Goal: Task Accomplishment & Management: Complete application form

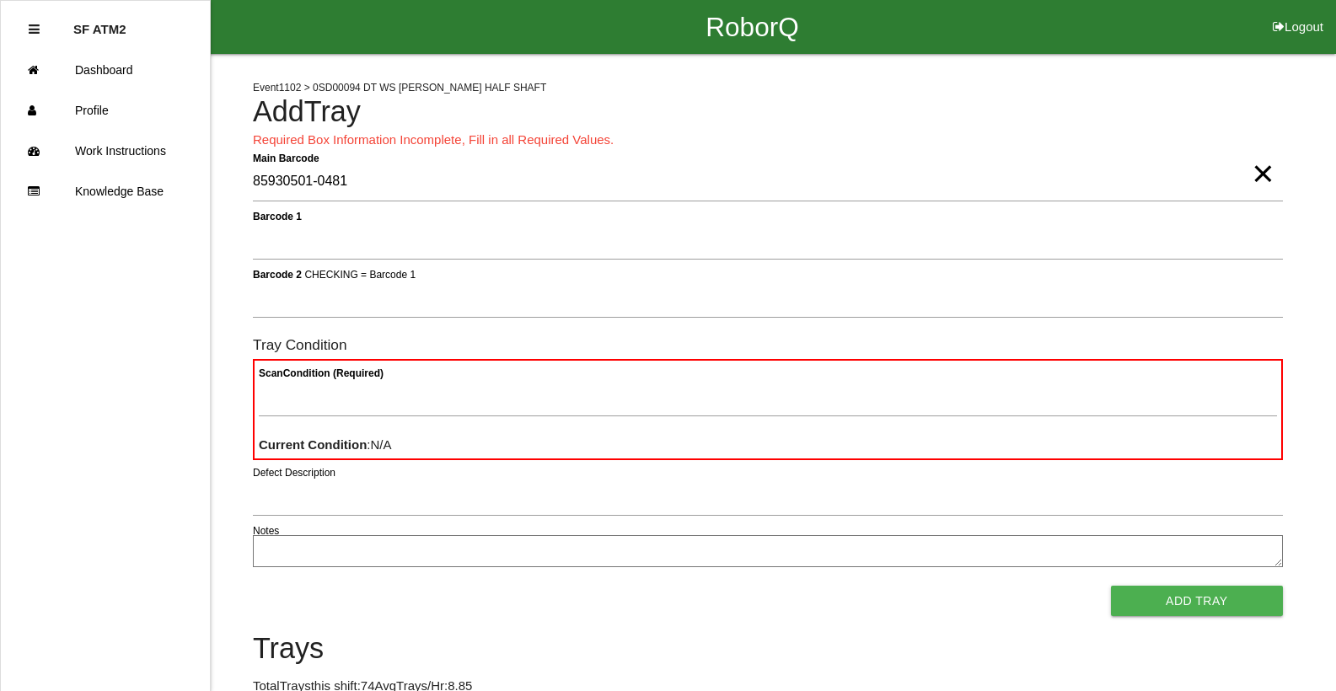
type Barcode "85930501-0481"
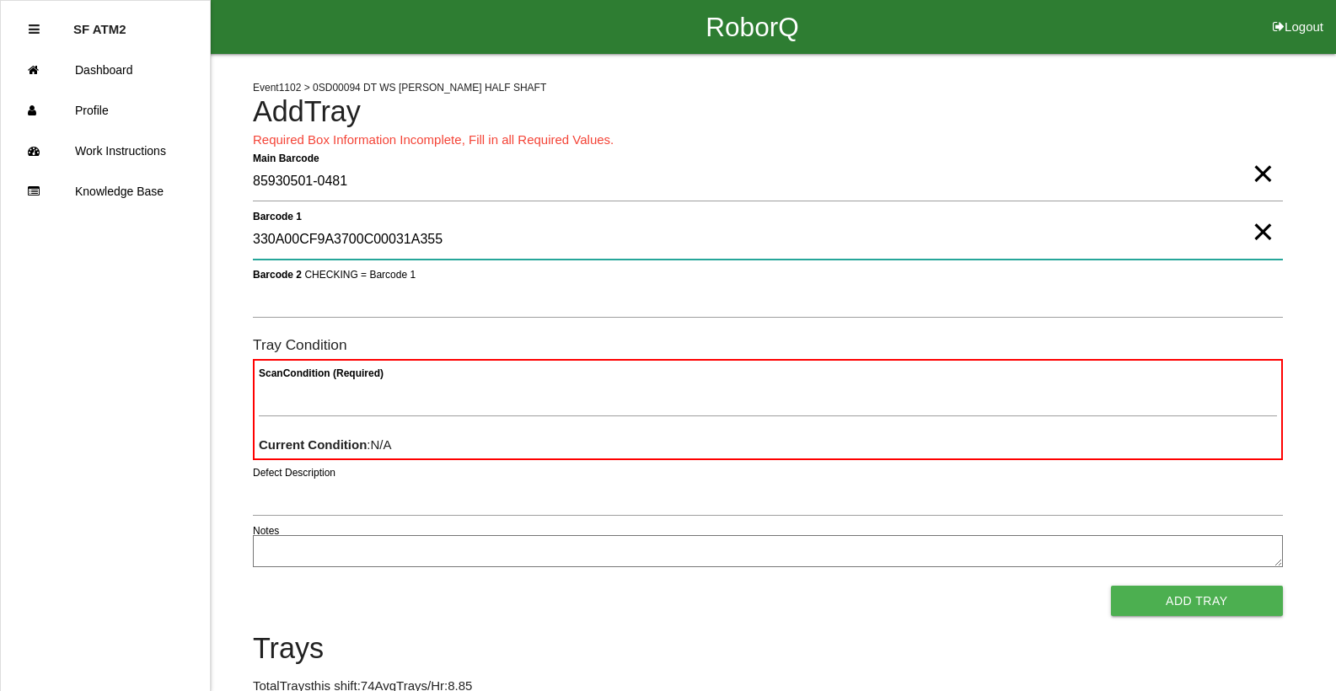
type 1 "330A00CF9A3700C00031A355"
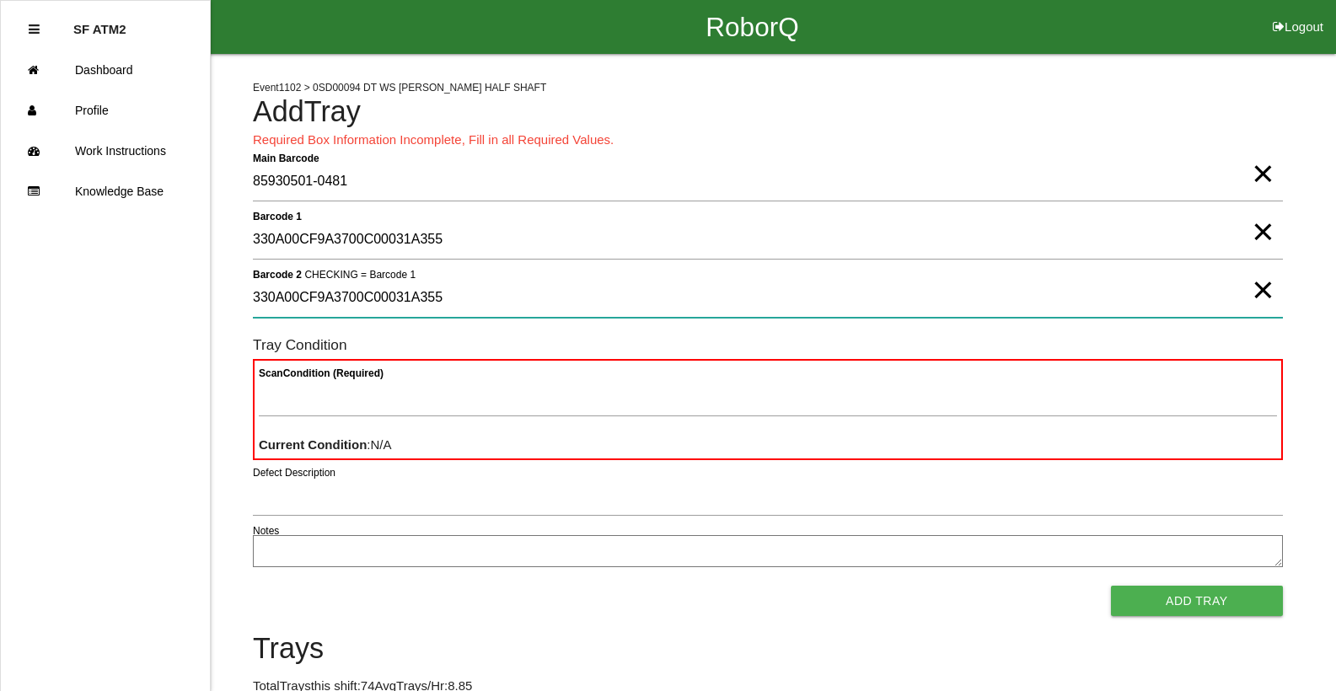
type 2 "330A00CF9A3700C00031A355"
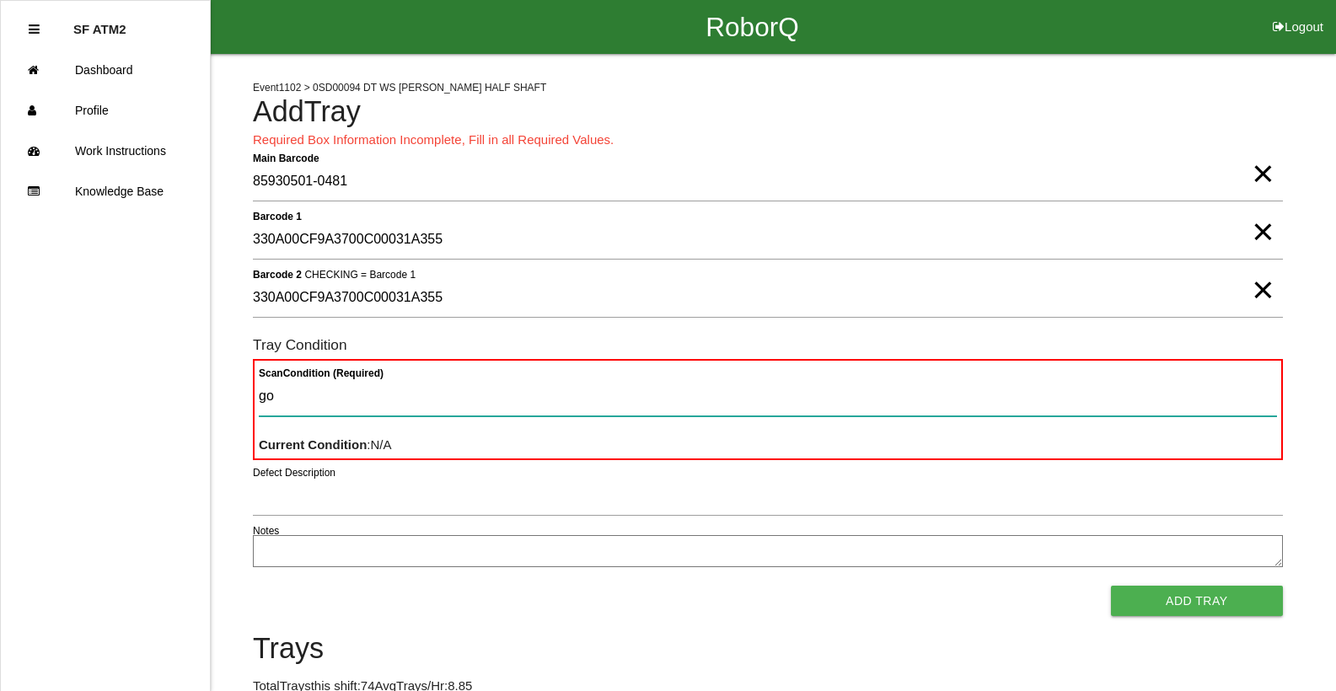
type Condition "goo"
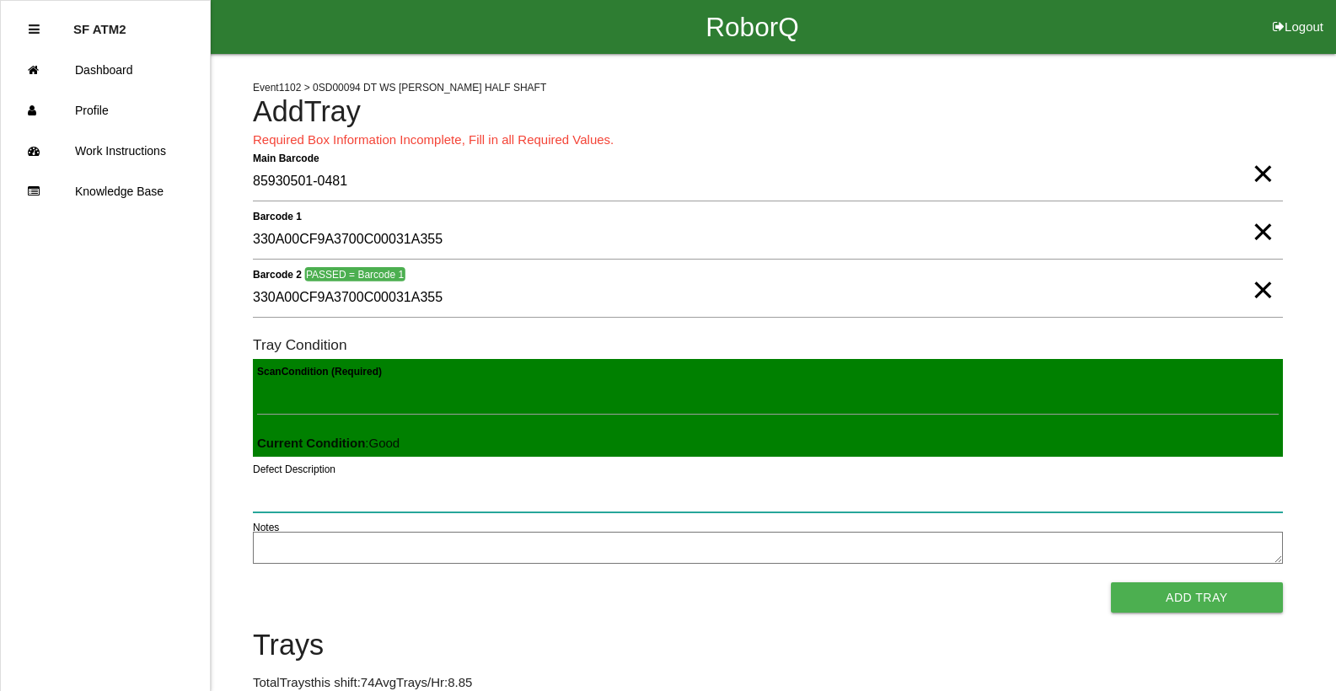
click at [1111, 583] on button "Add Tray" at bounding box center [1197, 598] width 172 height 30
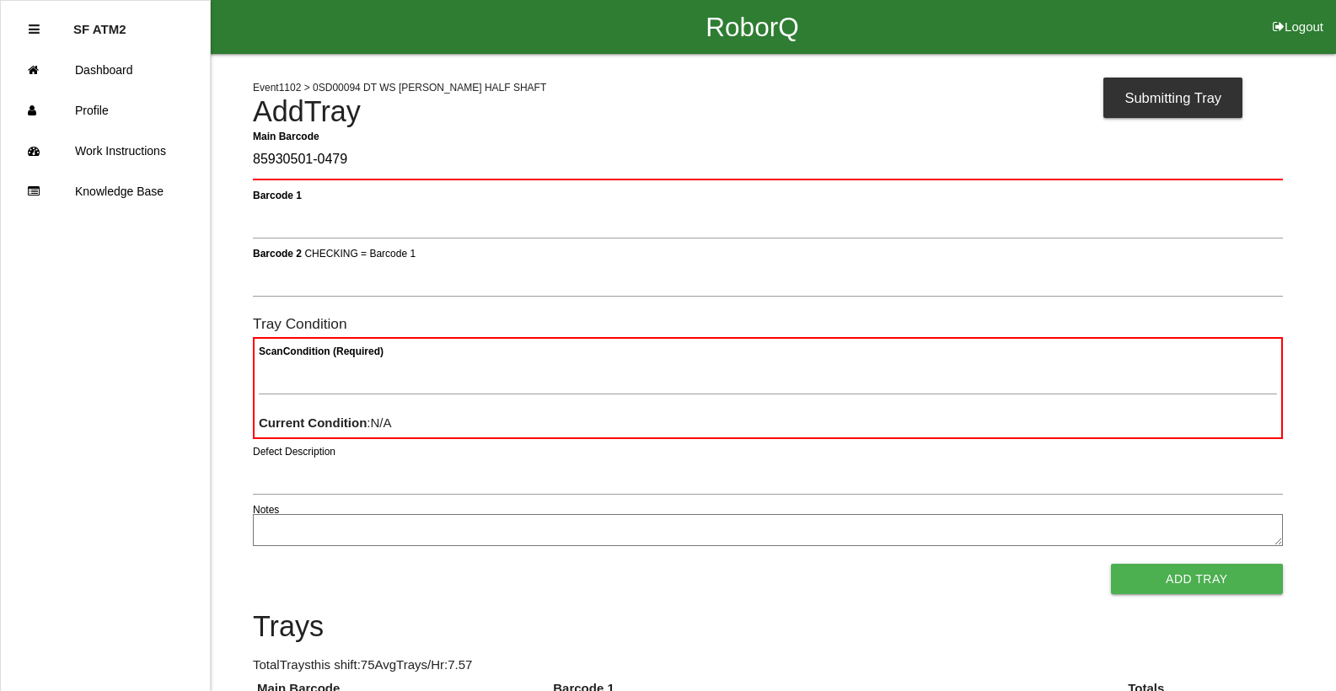
type Barcode "85930501-0479"
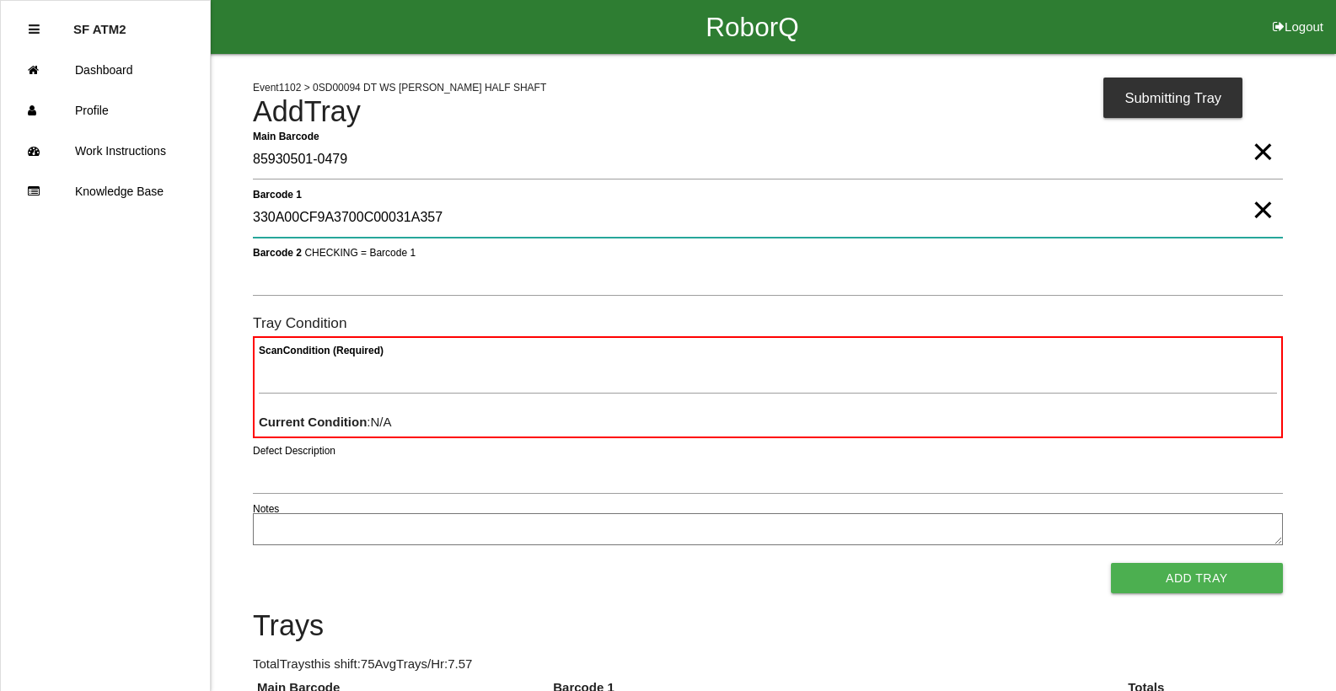
type 1 "330A00CF9A3700C00031A357"
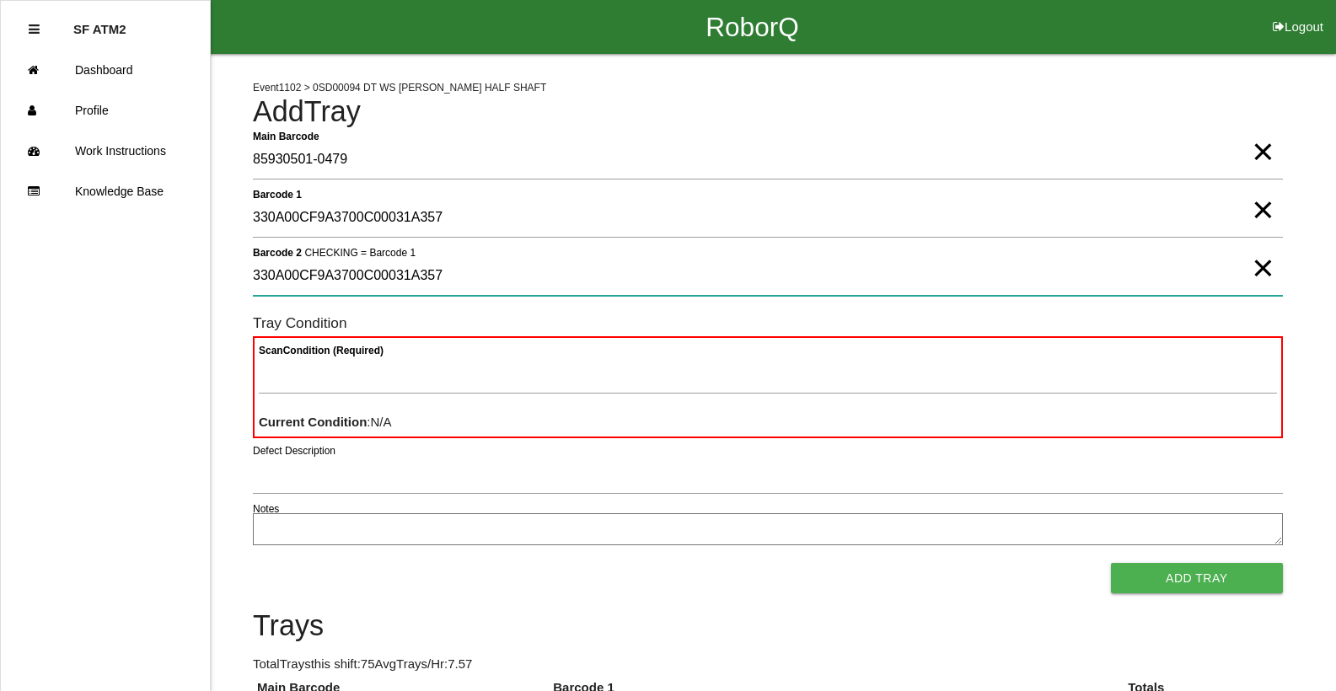
type 2 "330A00CF9A3700C00031A357"
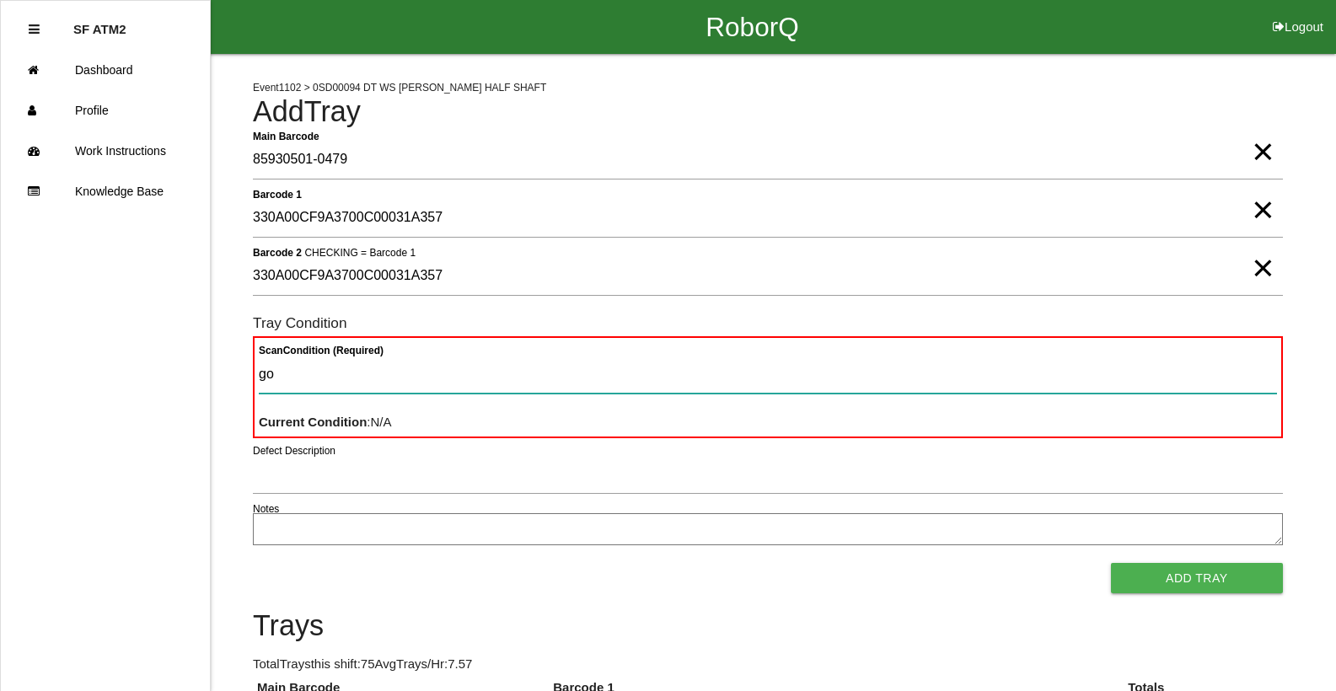
type Condition "goo"
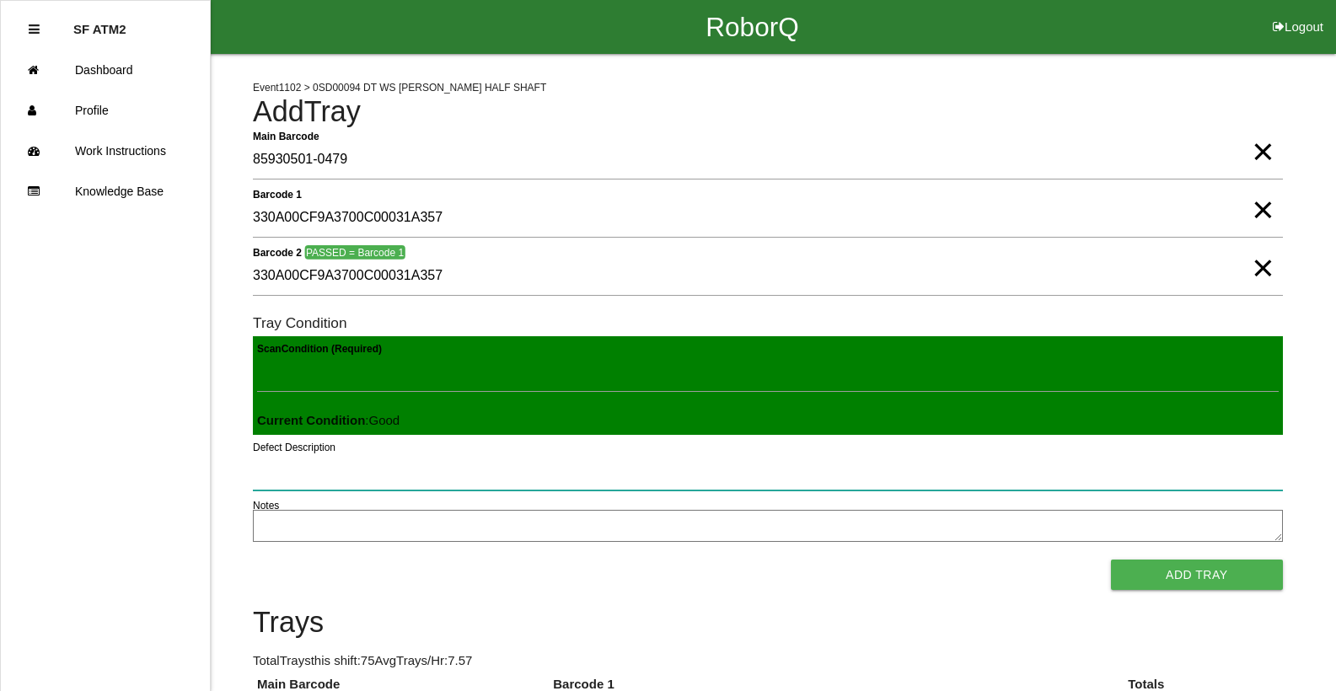
click at [1111, 560] on button "Add Tray" at bounding box center [1197, 575] width 172 height 30
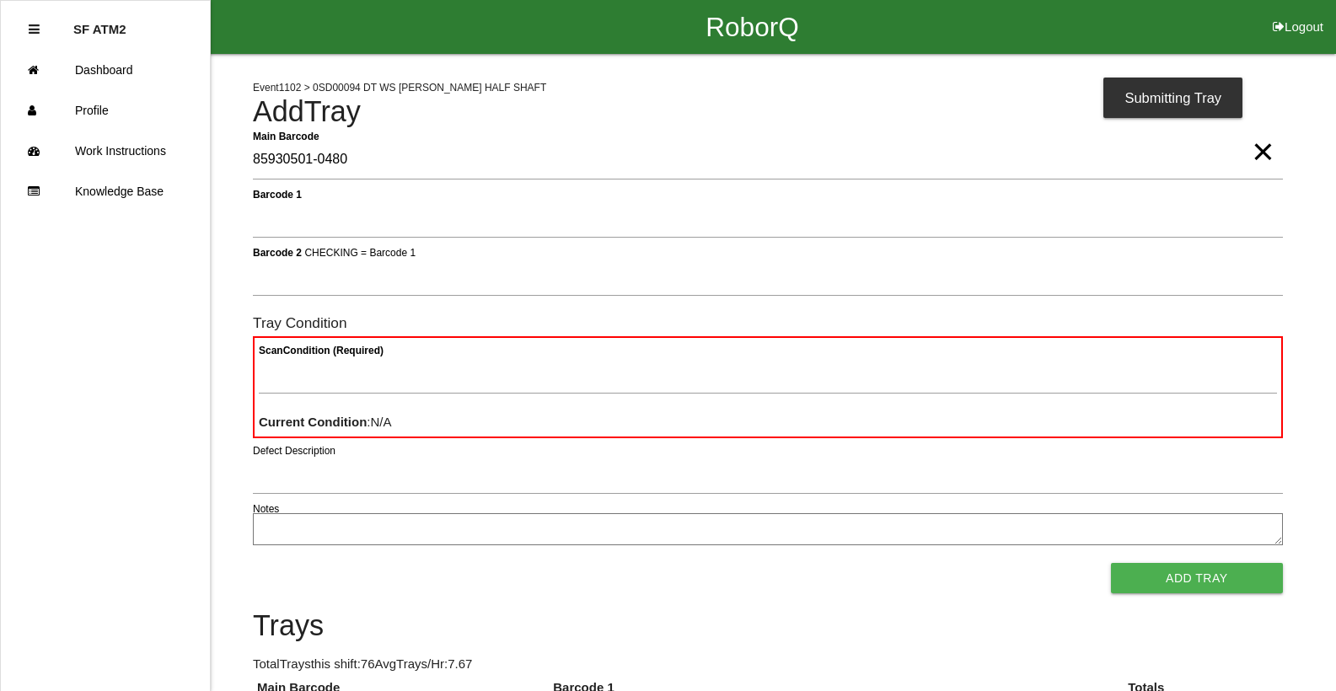
type Barcode "85930501-0480"
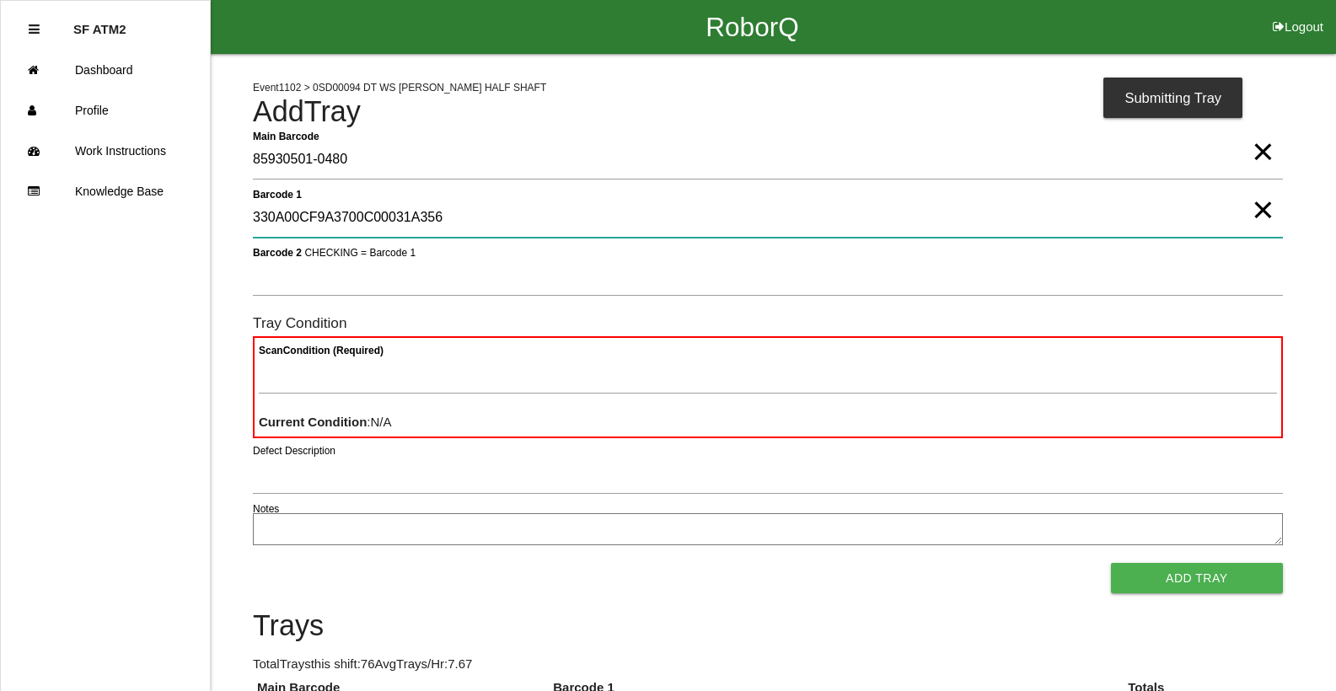
type 1 "330A00CF9A3700C00031A356"
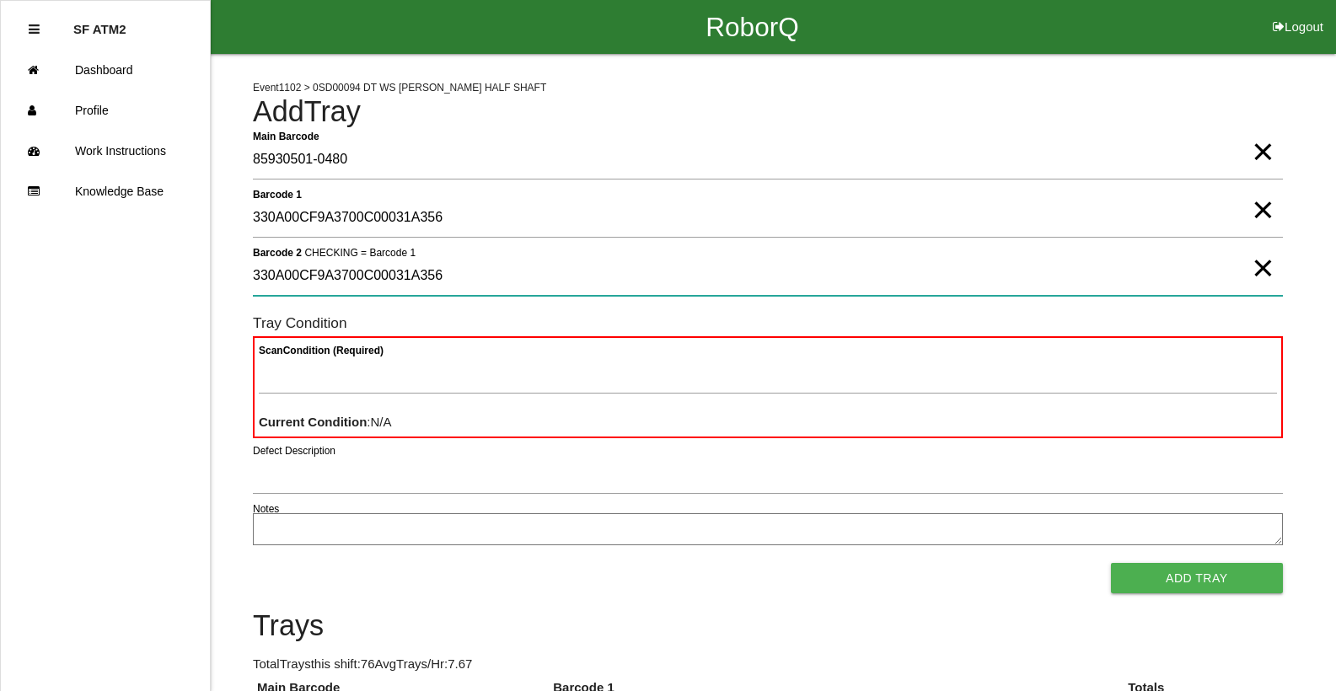
type 2 "330A00CF9A3700C00031A356"
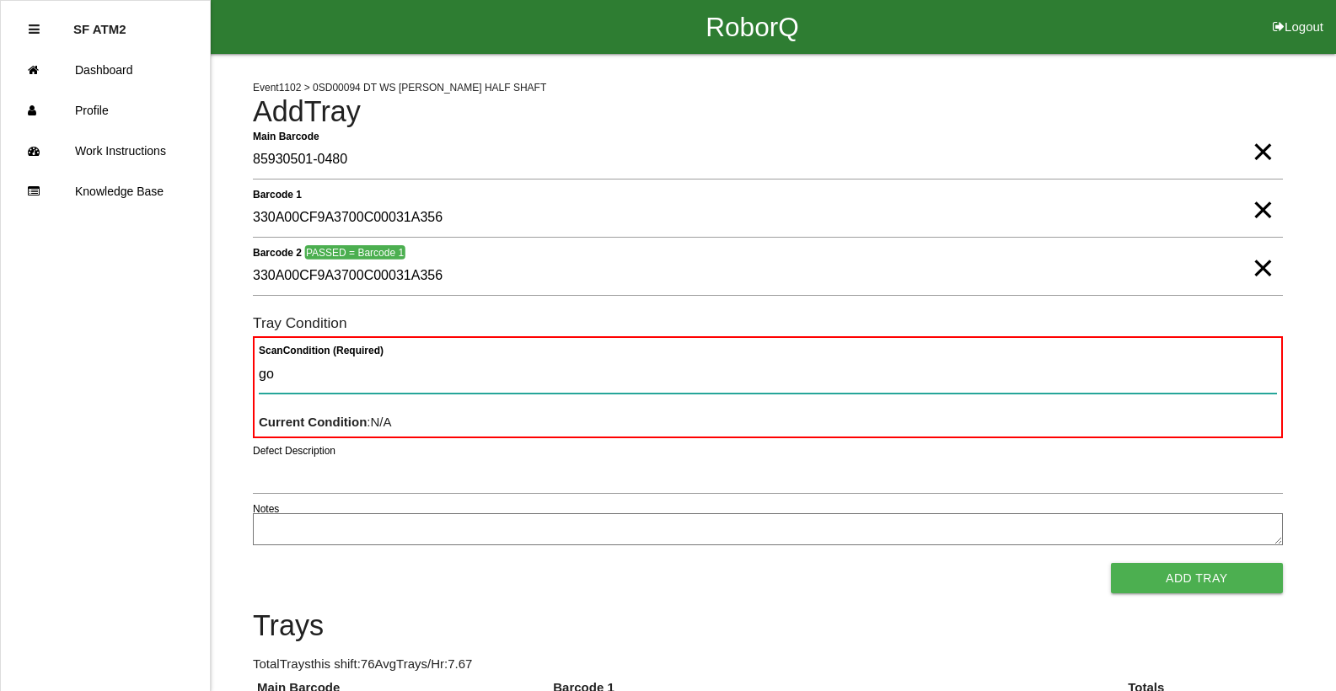
type Condition "goo"
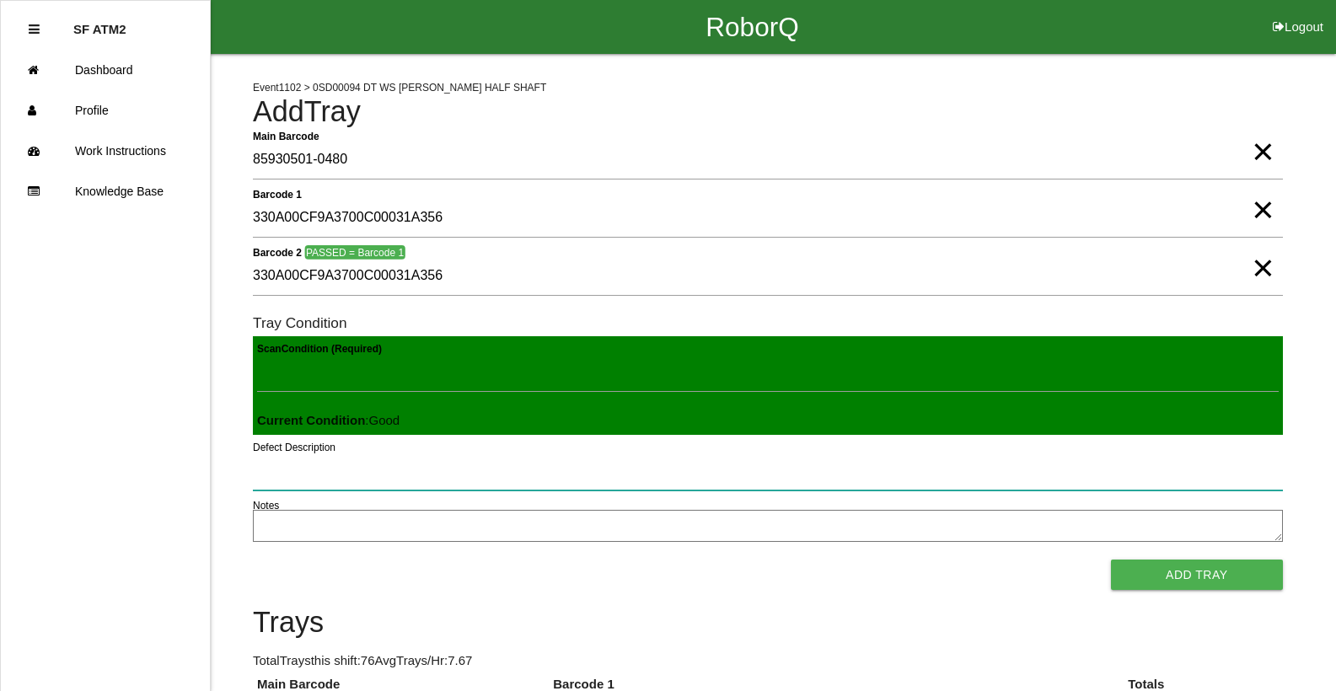
click at [1111, 560] on button "Add Tray" at bounding box center [1197, 575] width 172 height 30
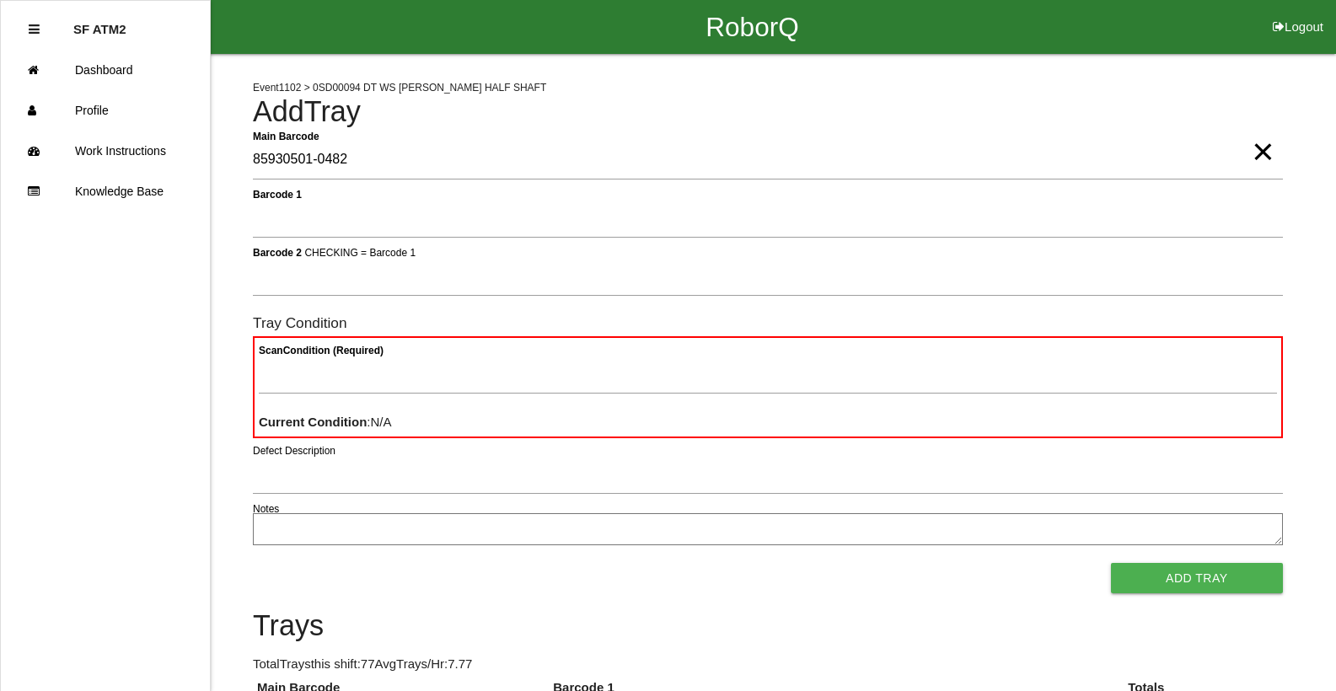
type Barcode "85930501-0482"
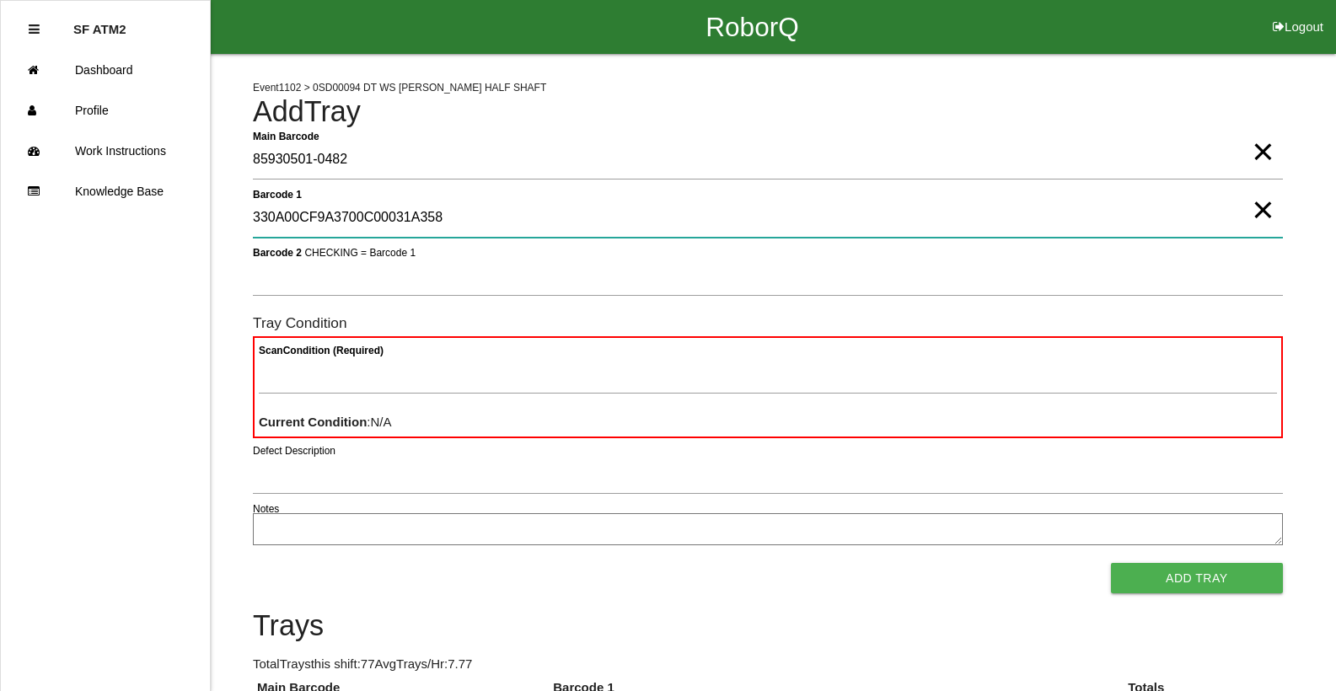
type 1 "330A00CF9A3700C00031A358"
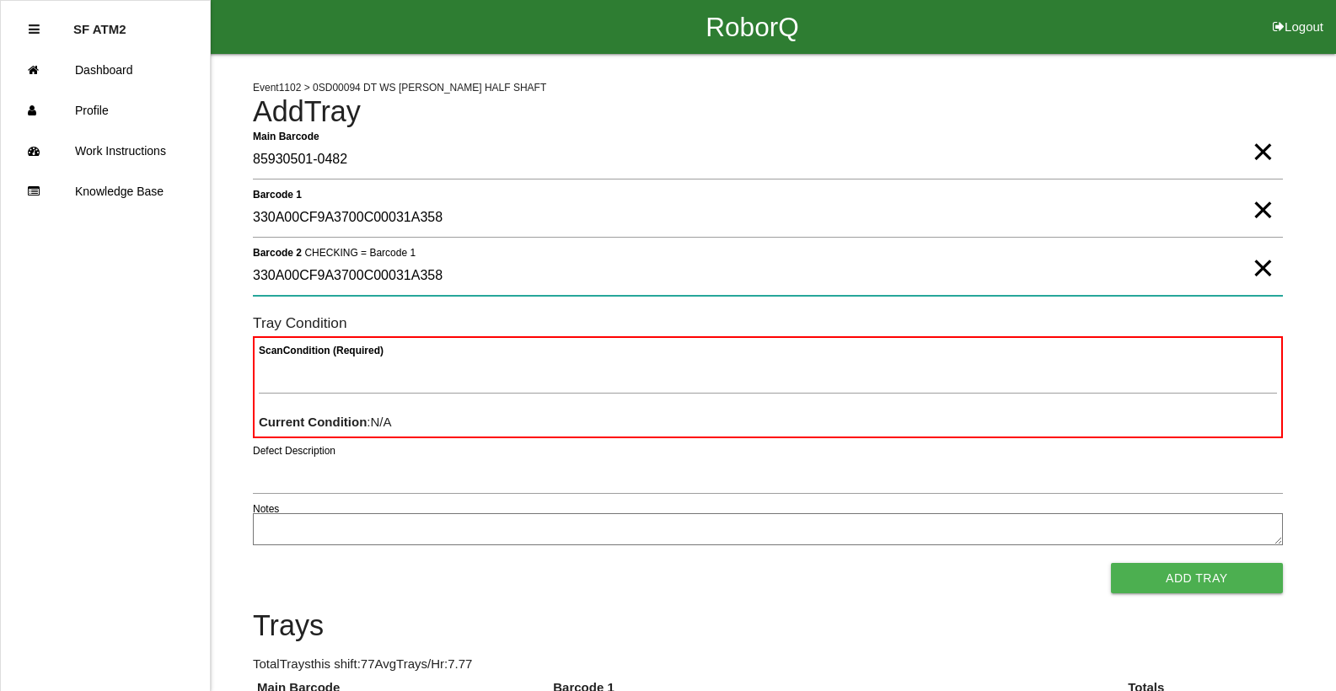
type 2 "330A00CF9A3700C00031A358"
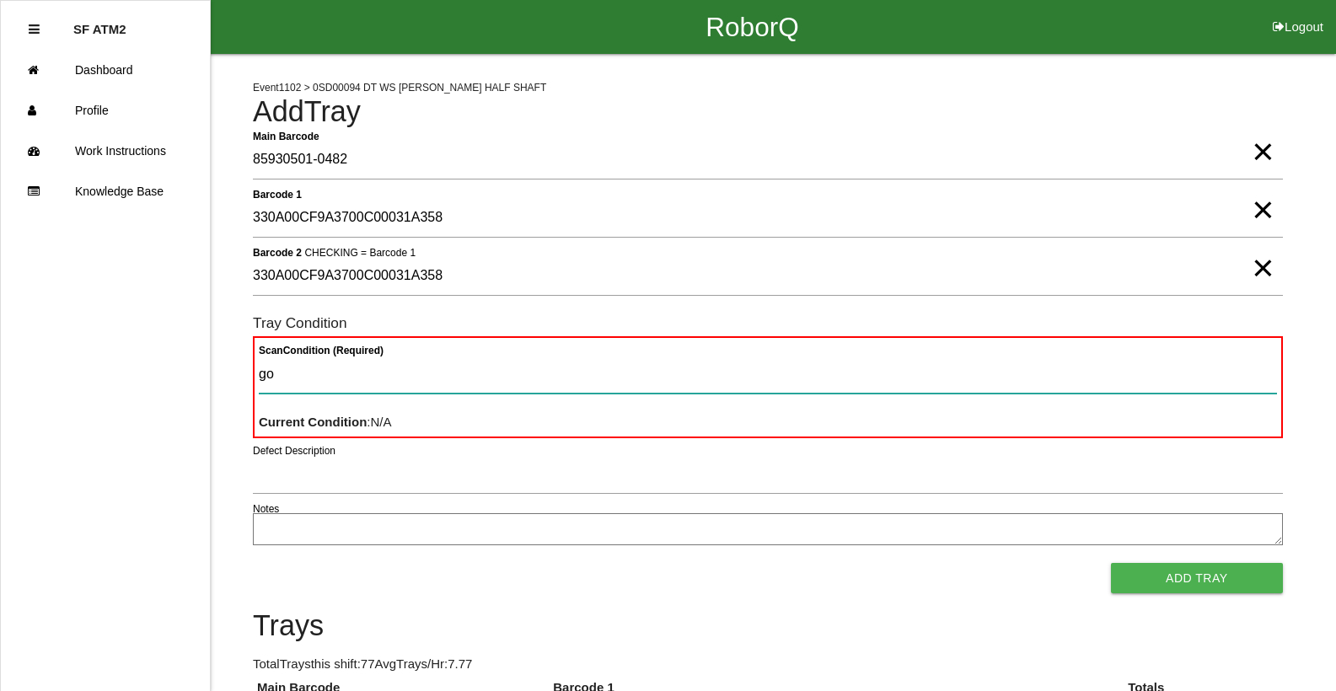
type Condition "goo"
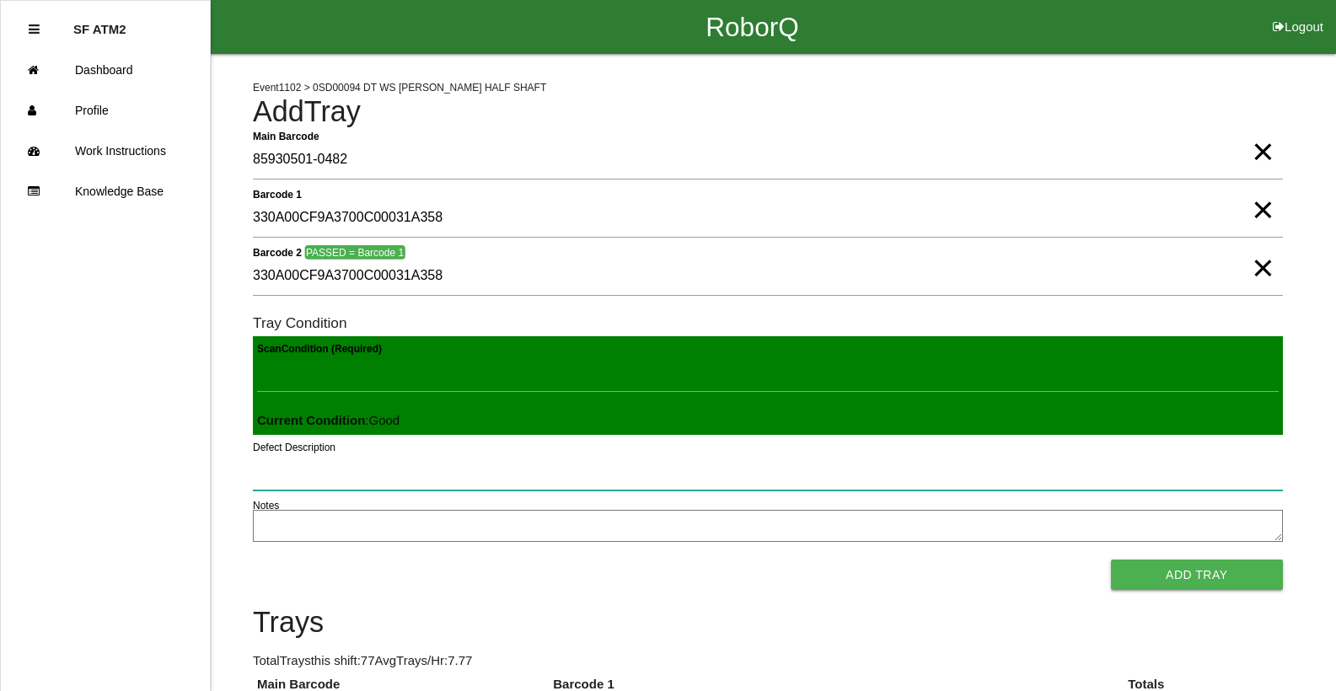
click button "Add Tray" at bounding box center [1197, 575] width 172 height 30
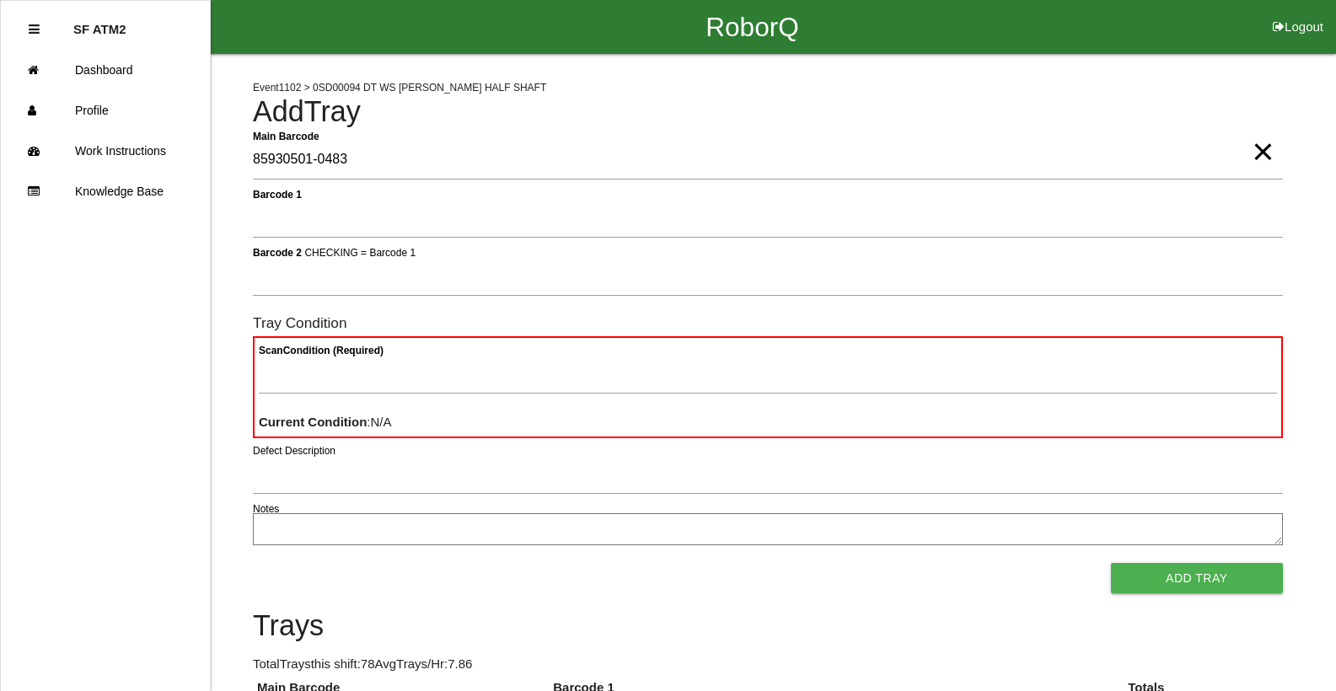
type Barcode "85930501-0483"
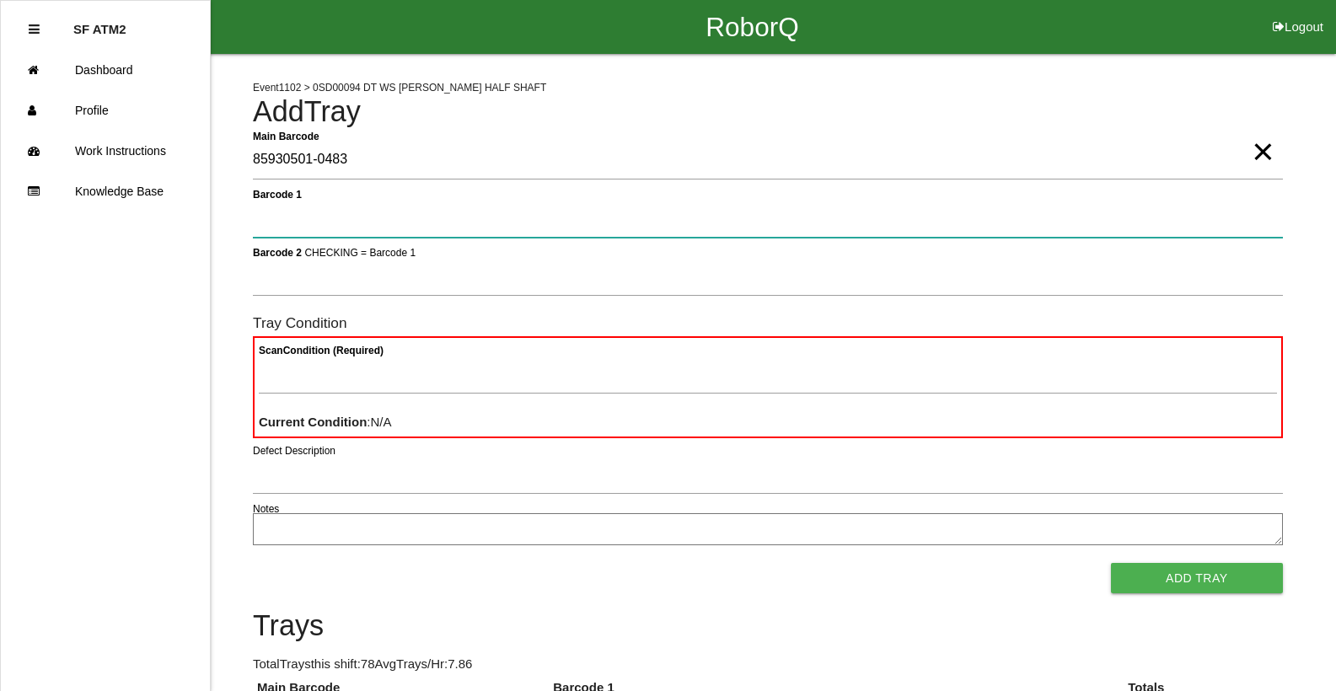
click at [1111, 563] on button "Add Tray" at bounding box center [1197, 578] width 172 height 30
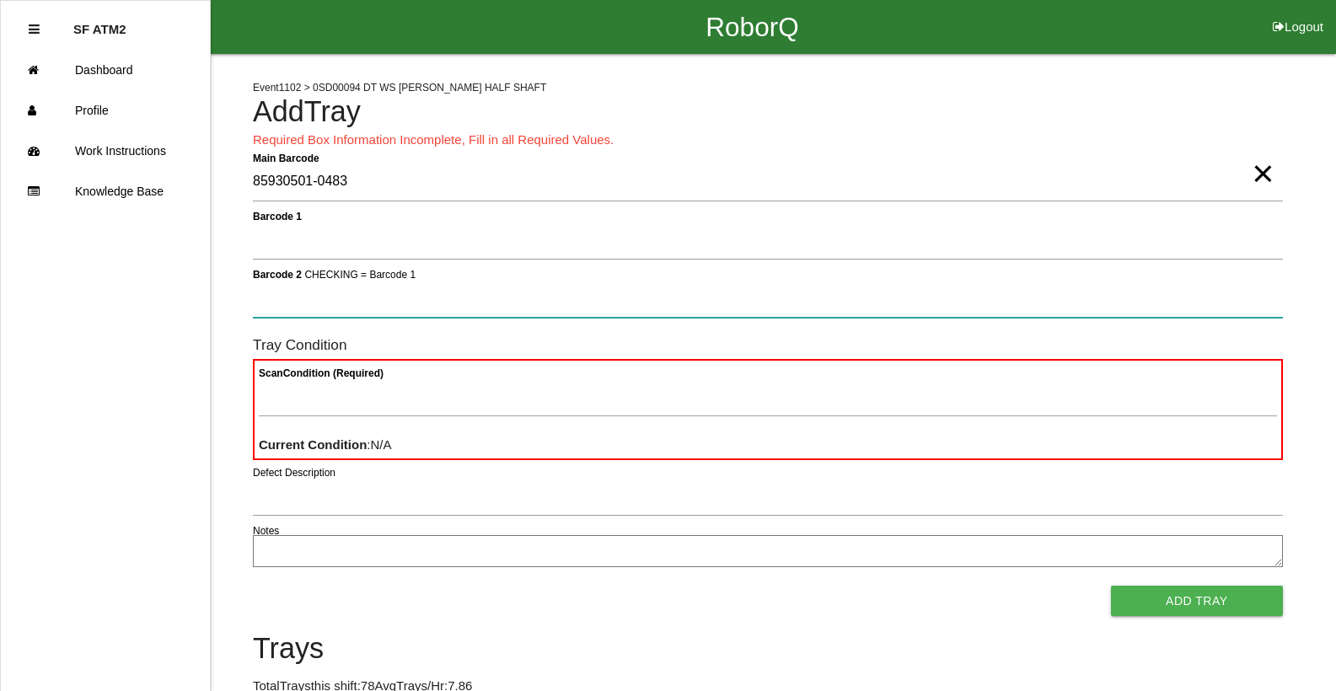
click at [1111, 586] on button "Add Tray" at bounding box center [1197, 601] width 172 height 30
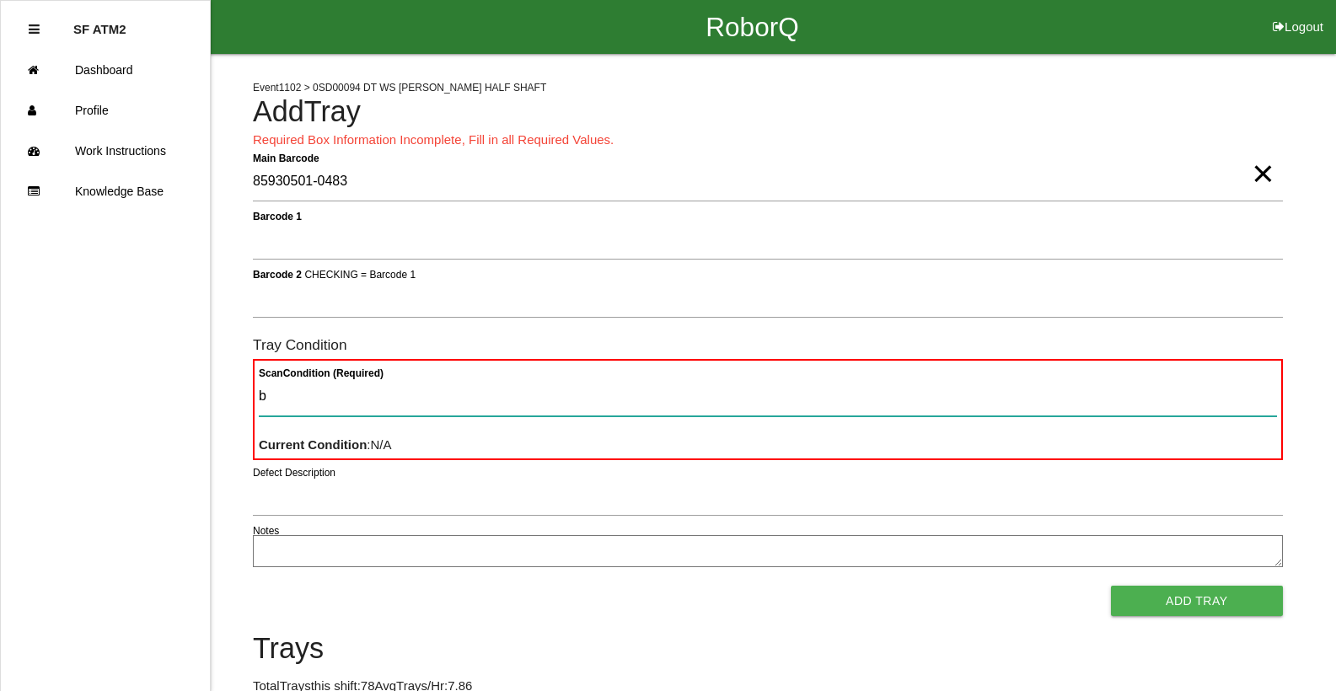
type Condition "ba"
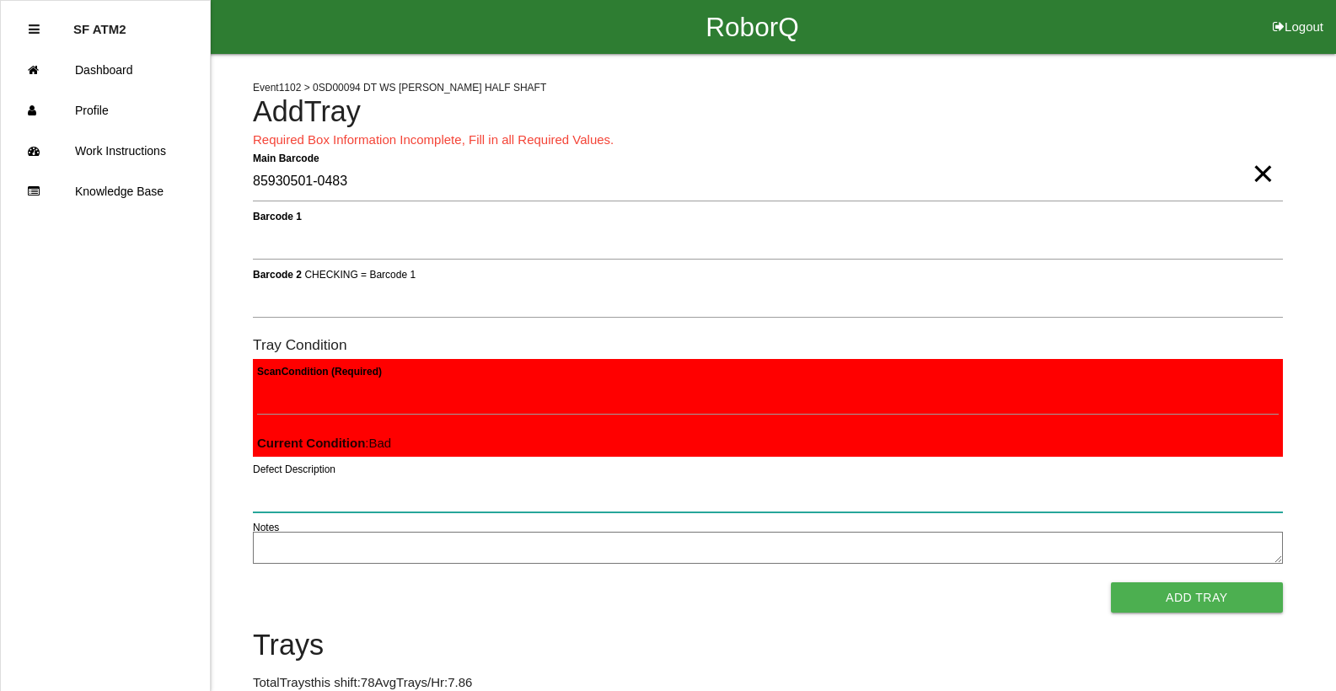
click at [1111, 583] on button "Add Tray" at bounding box center [1197, 598] width 172 height 30
